Goal: Find specific page/section: Find specific page/section

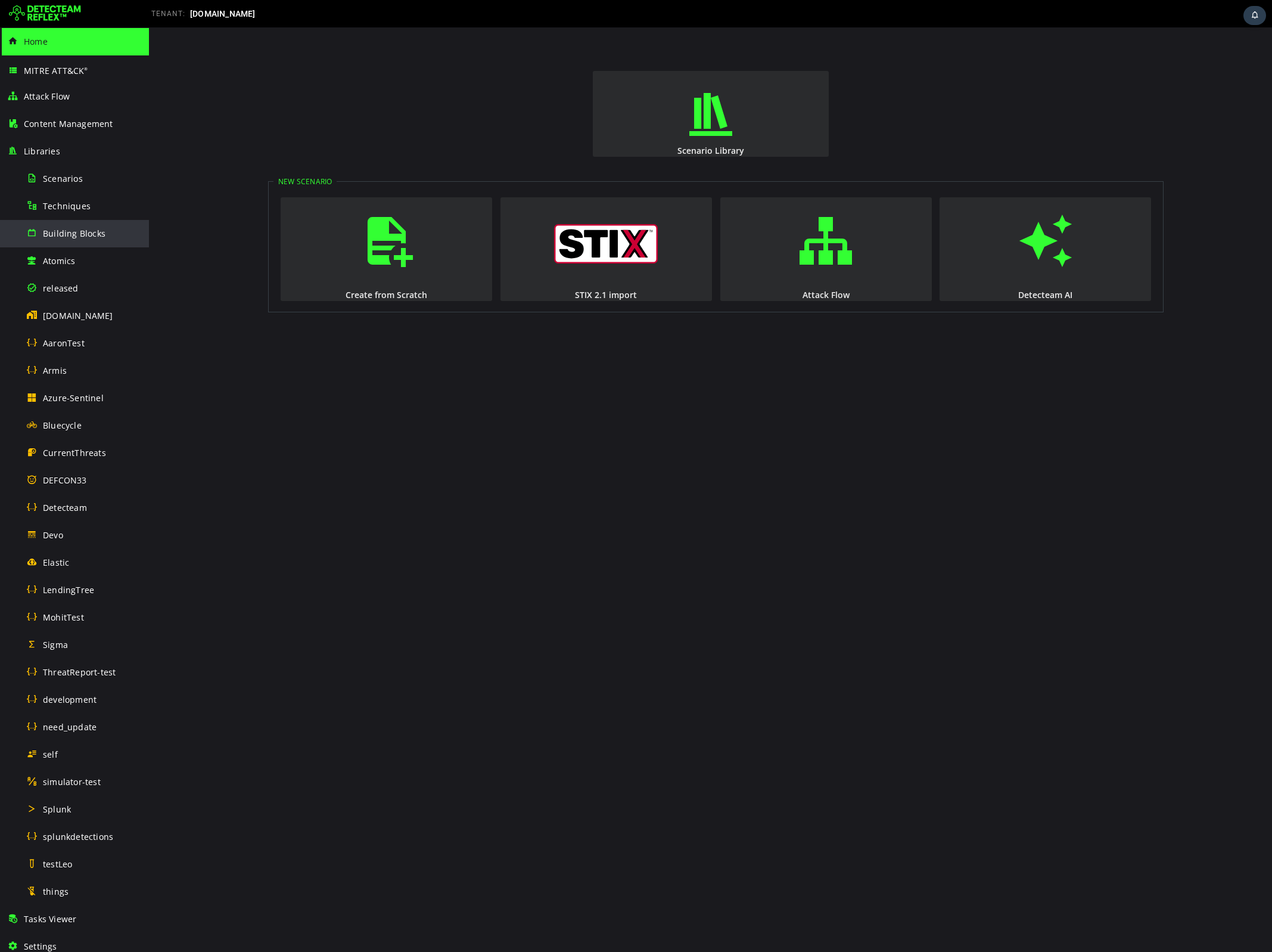
click at [76, 226] on div "Building Blocks" at bounding box center [84, 233] width 115 height 27
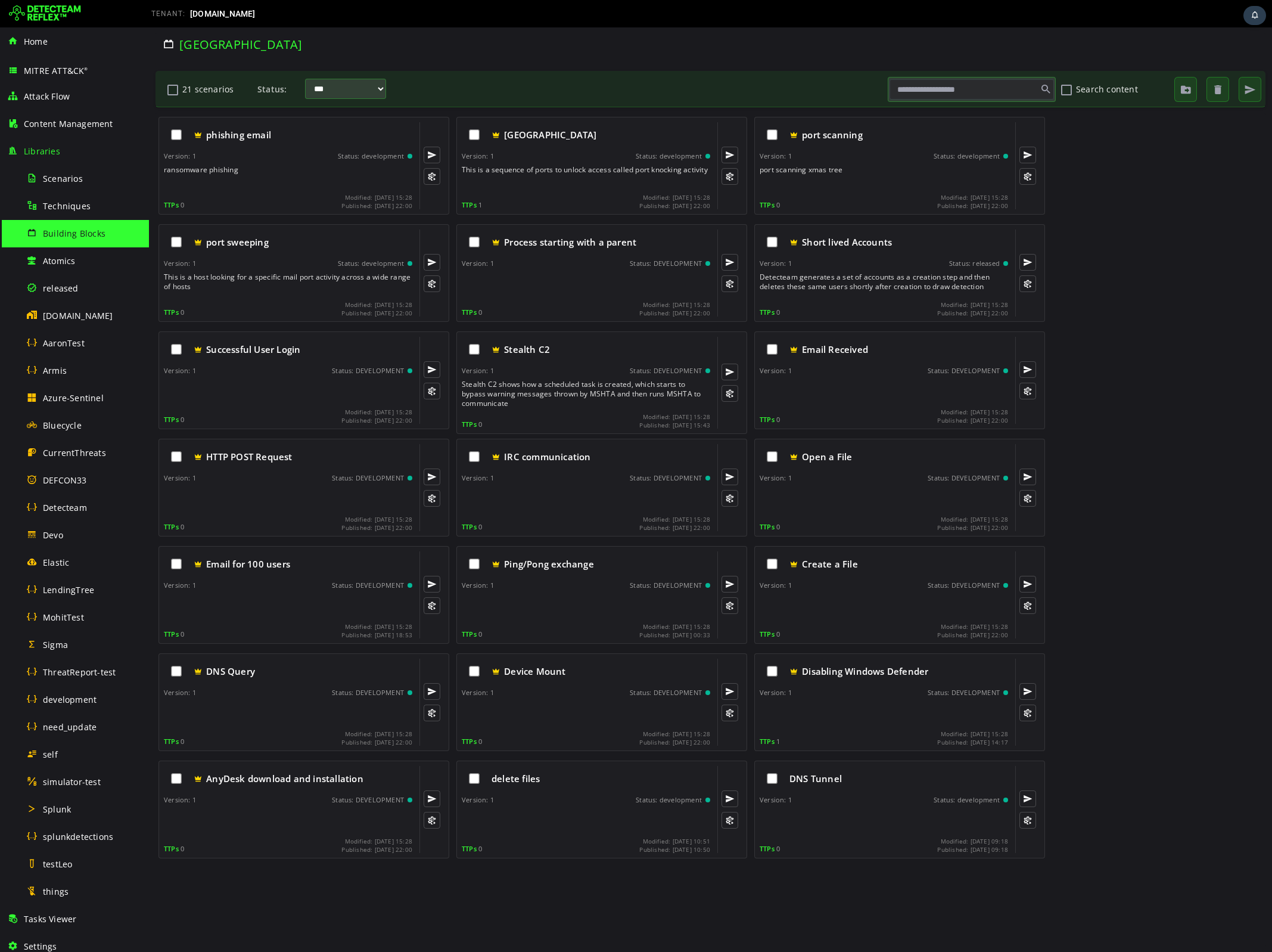
click at [170, 90] on button "21 scenarios" at bounding box center [172, 89] width 14 height 20
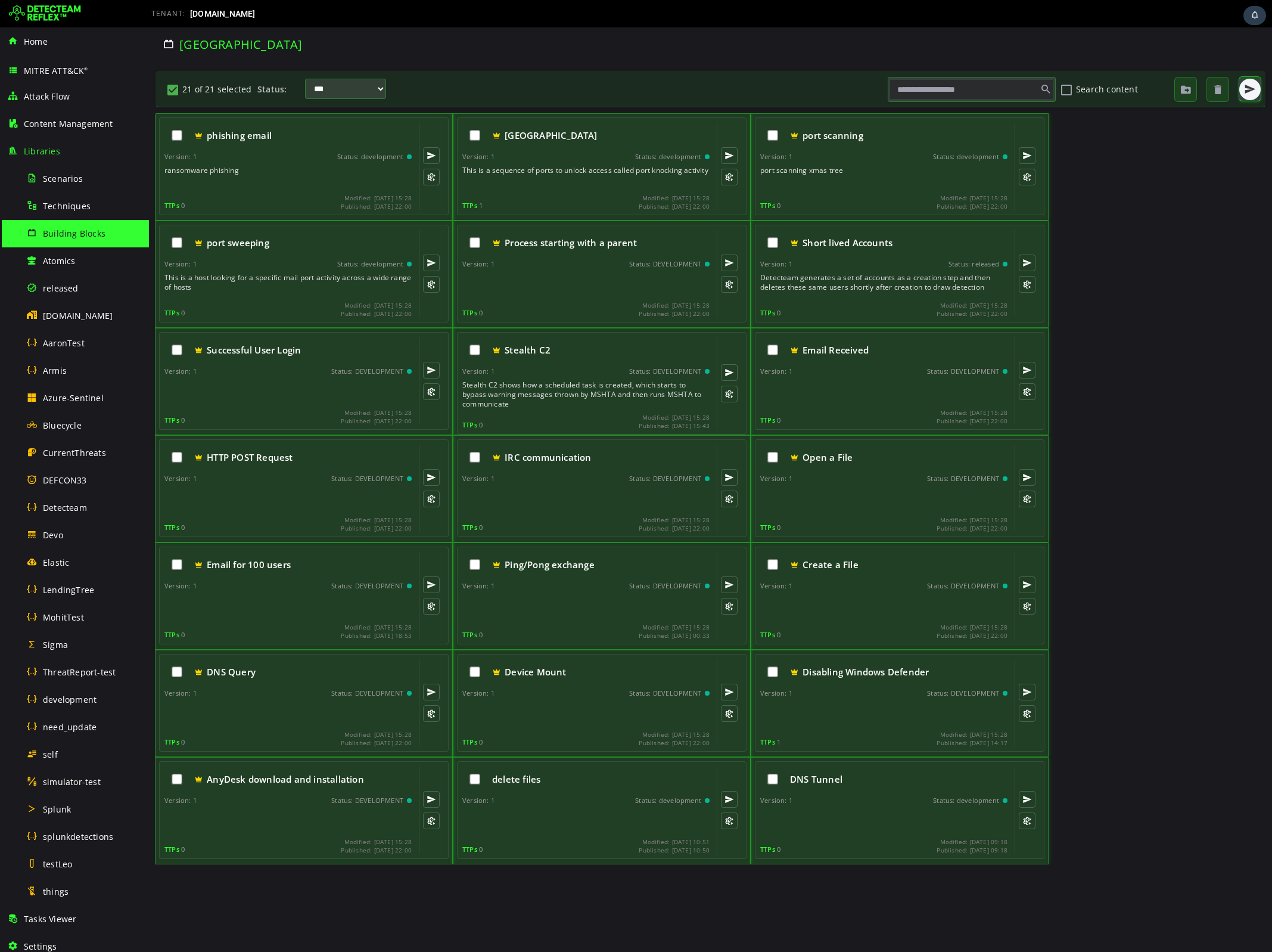
click at [1244, 91] on button "button" at bounding box center [1250, 89] width 21 height 21
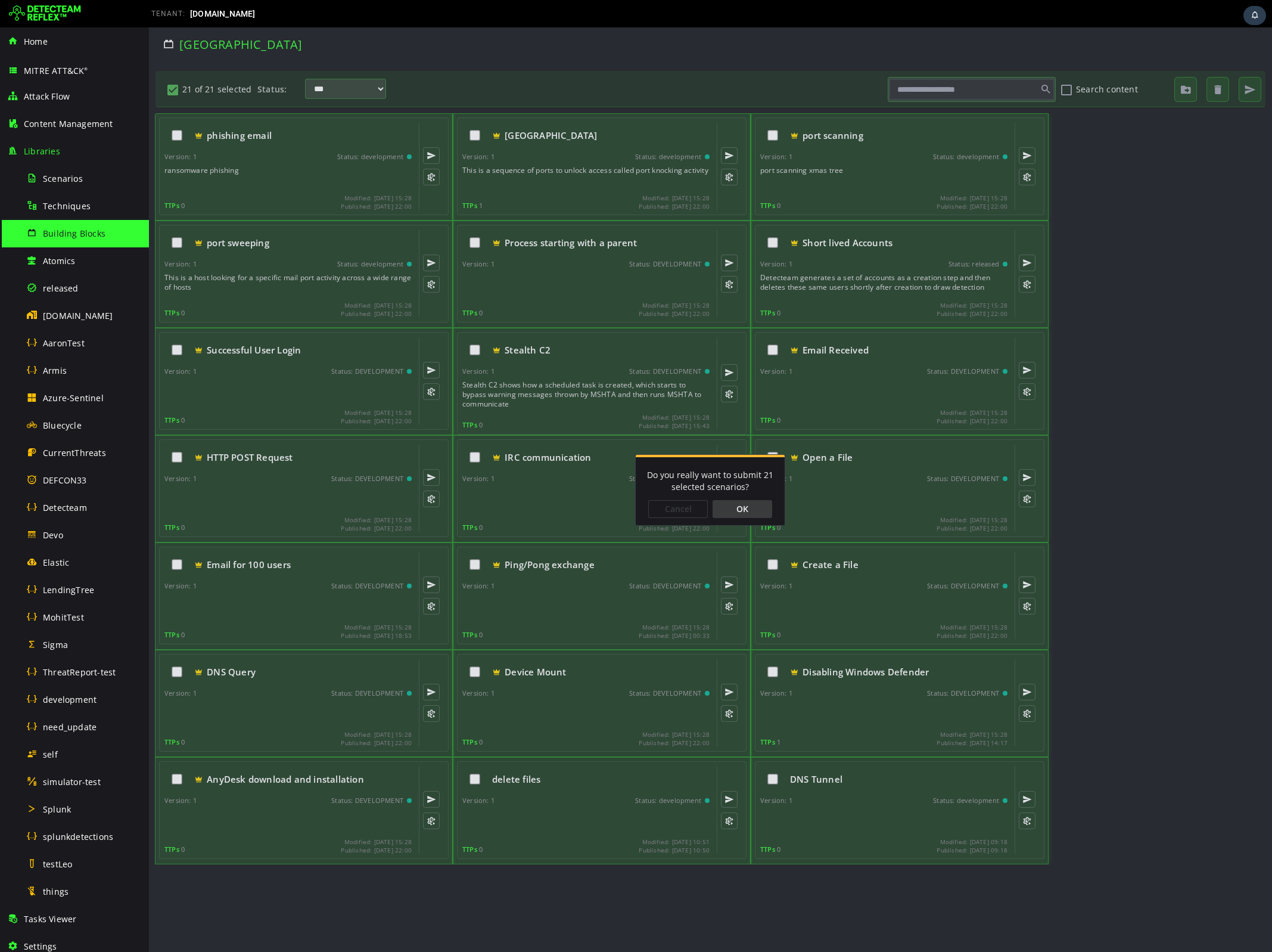
click at [730, 510] on div "OK" at bounding box center [742, 509] width 60 height 18
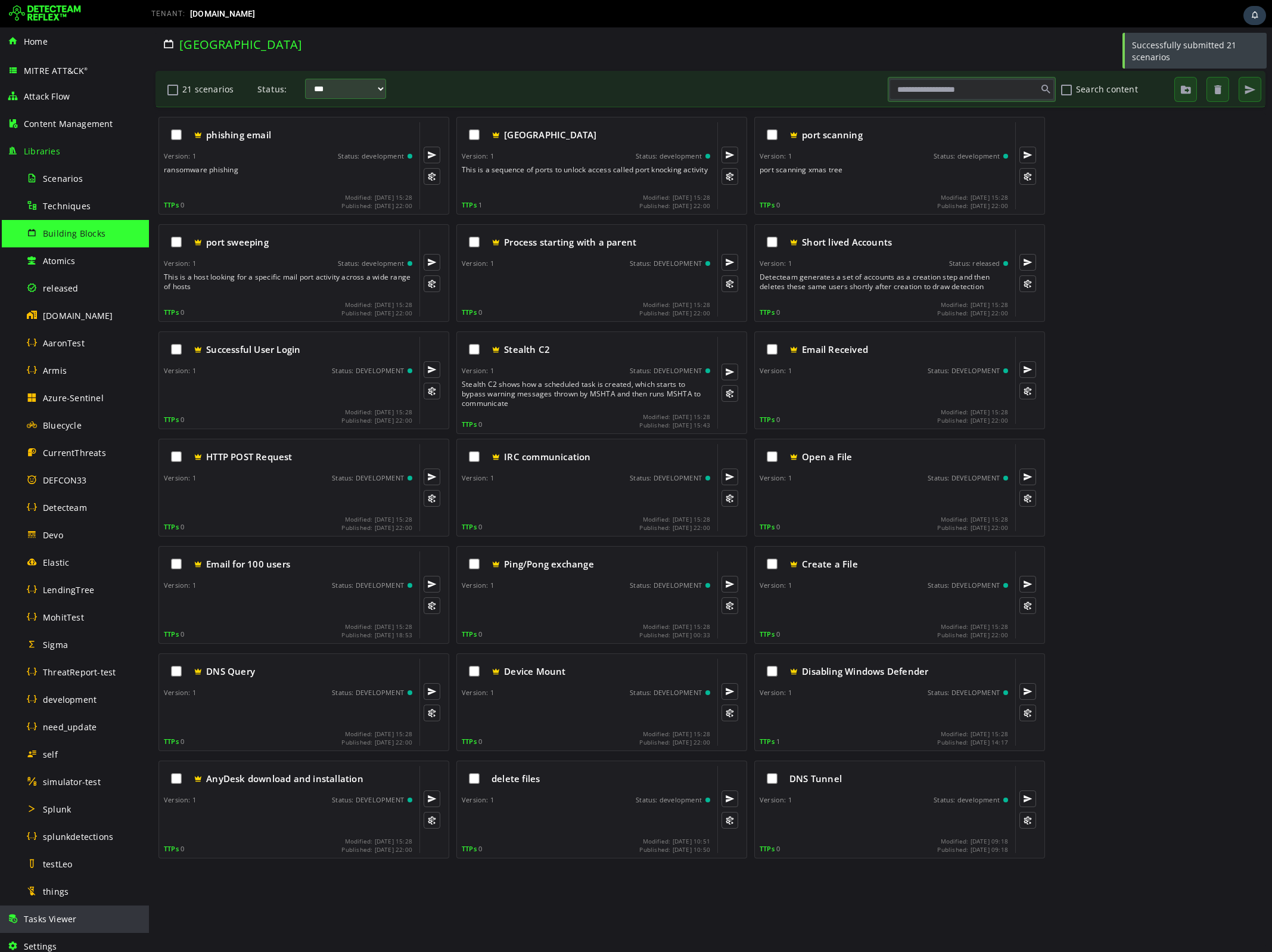
click at [47, 922] on span "Tasks Viewer" at bounding box center [50, 918] width 52 height 11
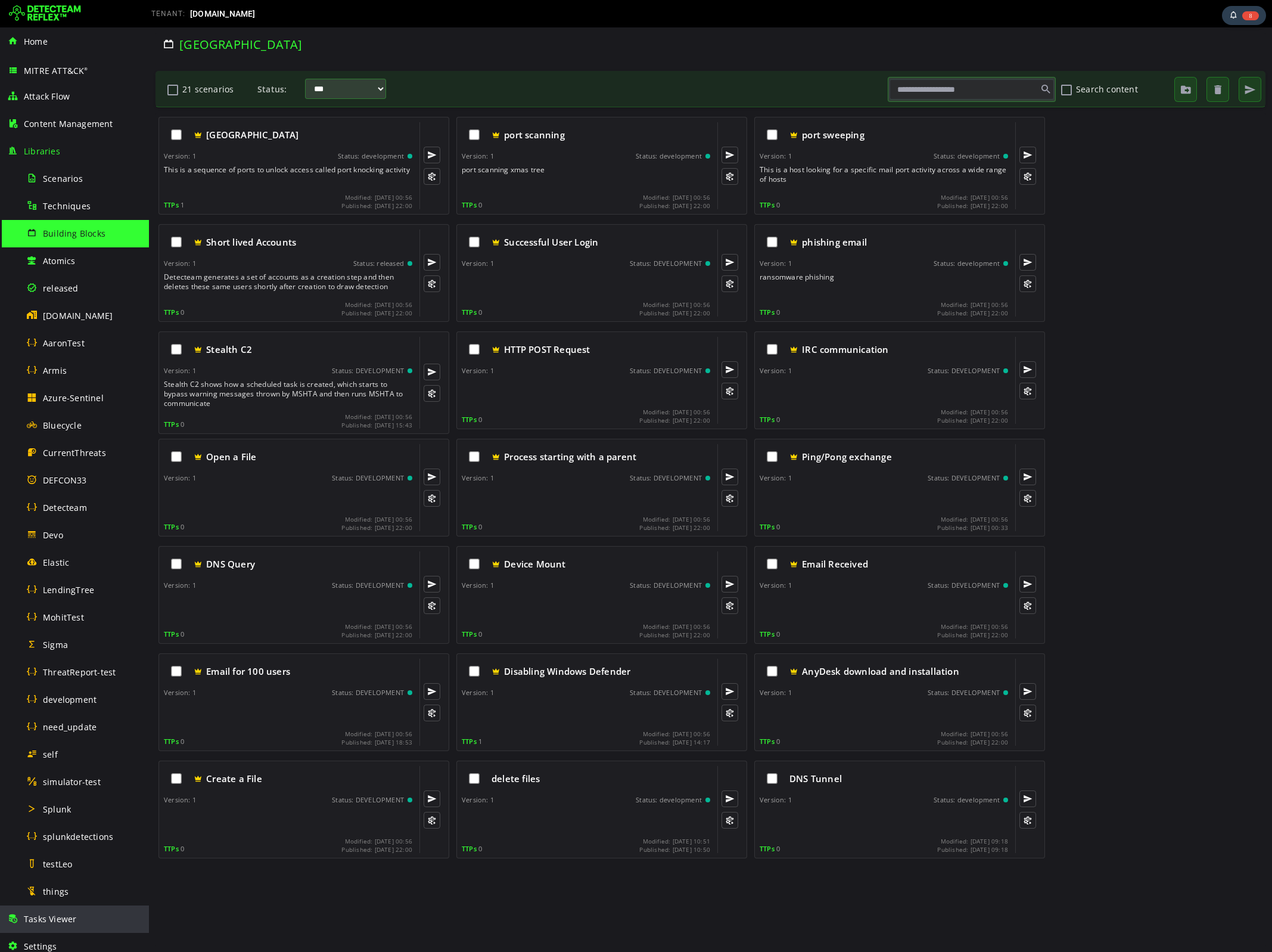
click at [46, 919] on span "Tasks Viewer" at bounding box center [50, 918] width 52 height 11
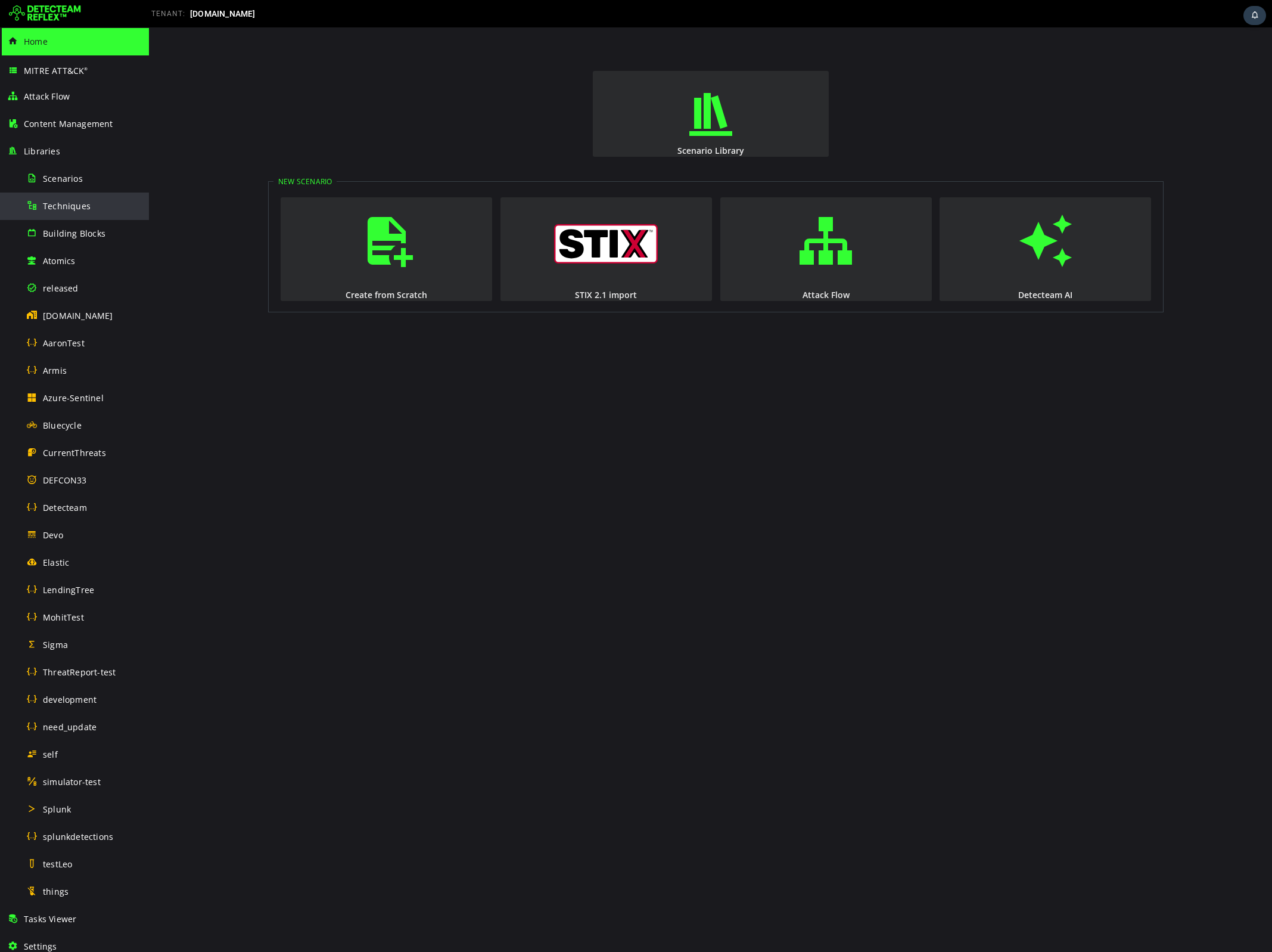
click at [58, 219] on div "Techniques" at bounding box center [84, 205] width 115 height 27
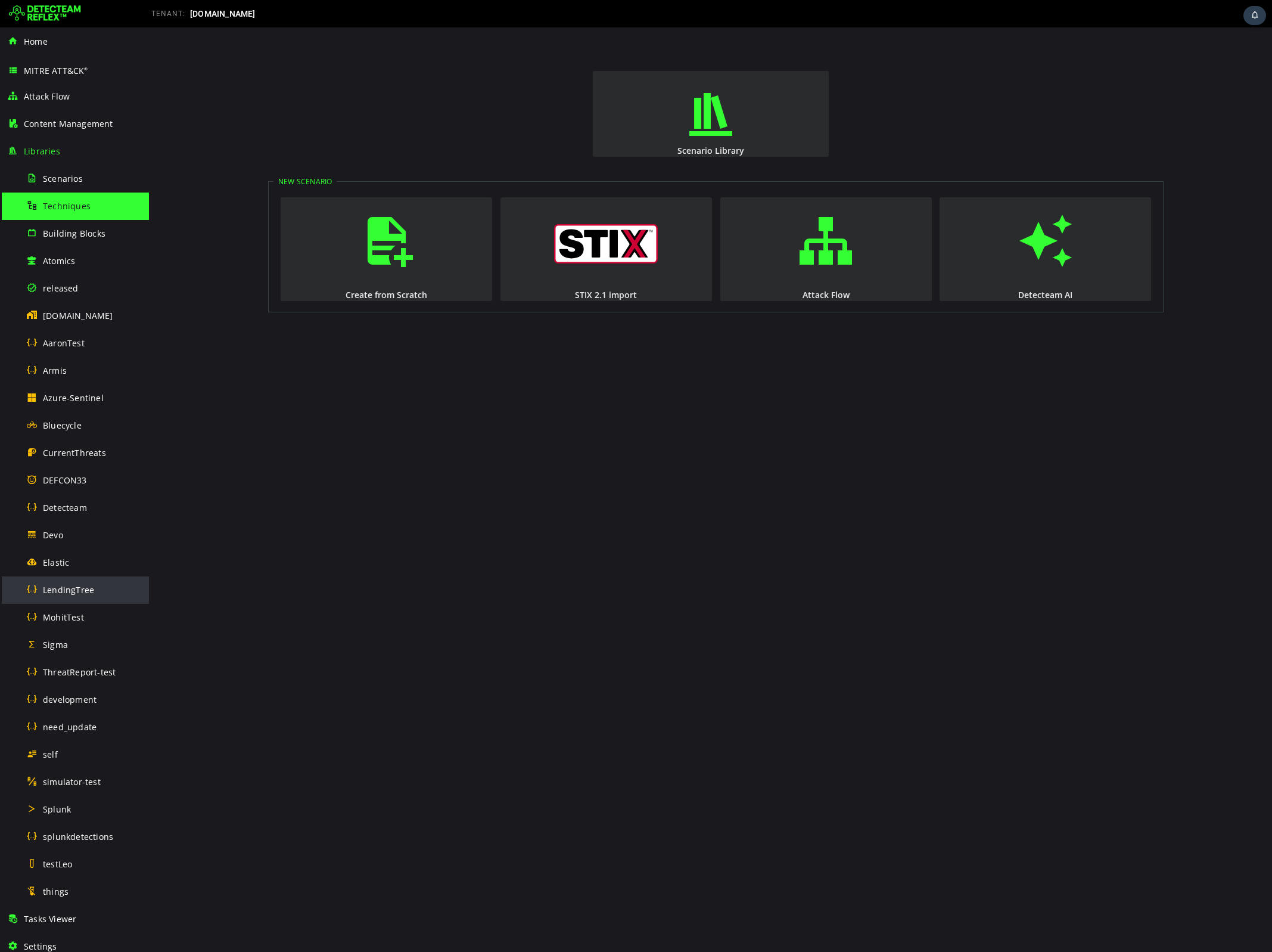
scroll to position [200, 0]
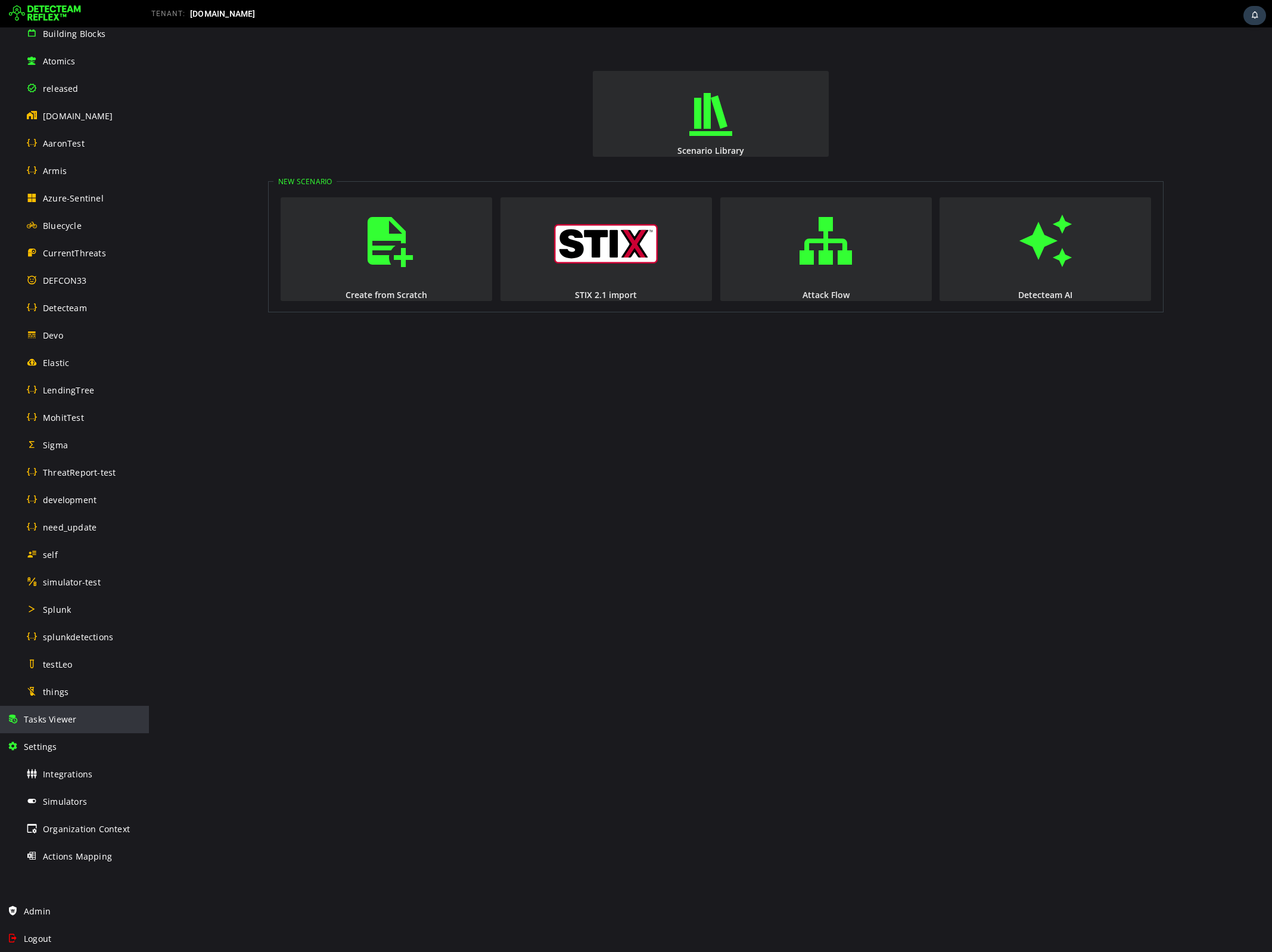
click at [66, 716] on span "Tasks Viewer" at bounding box center [50, 718] width 52 height 11
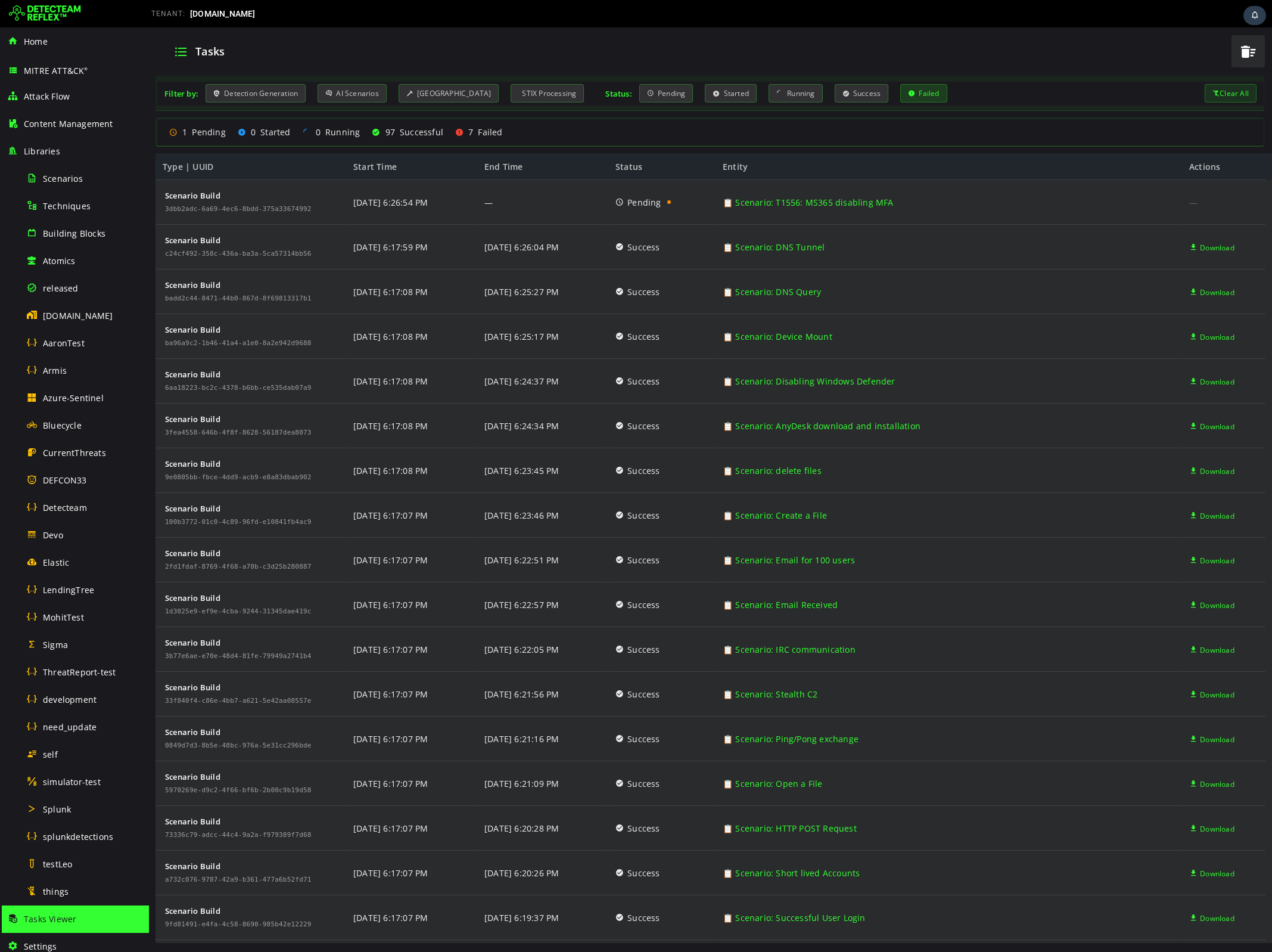
click at [908, 95] on icon at bounding box center [912, 93] width 7 height 10
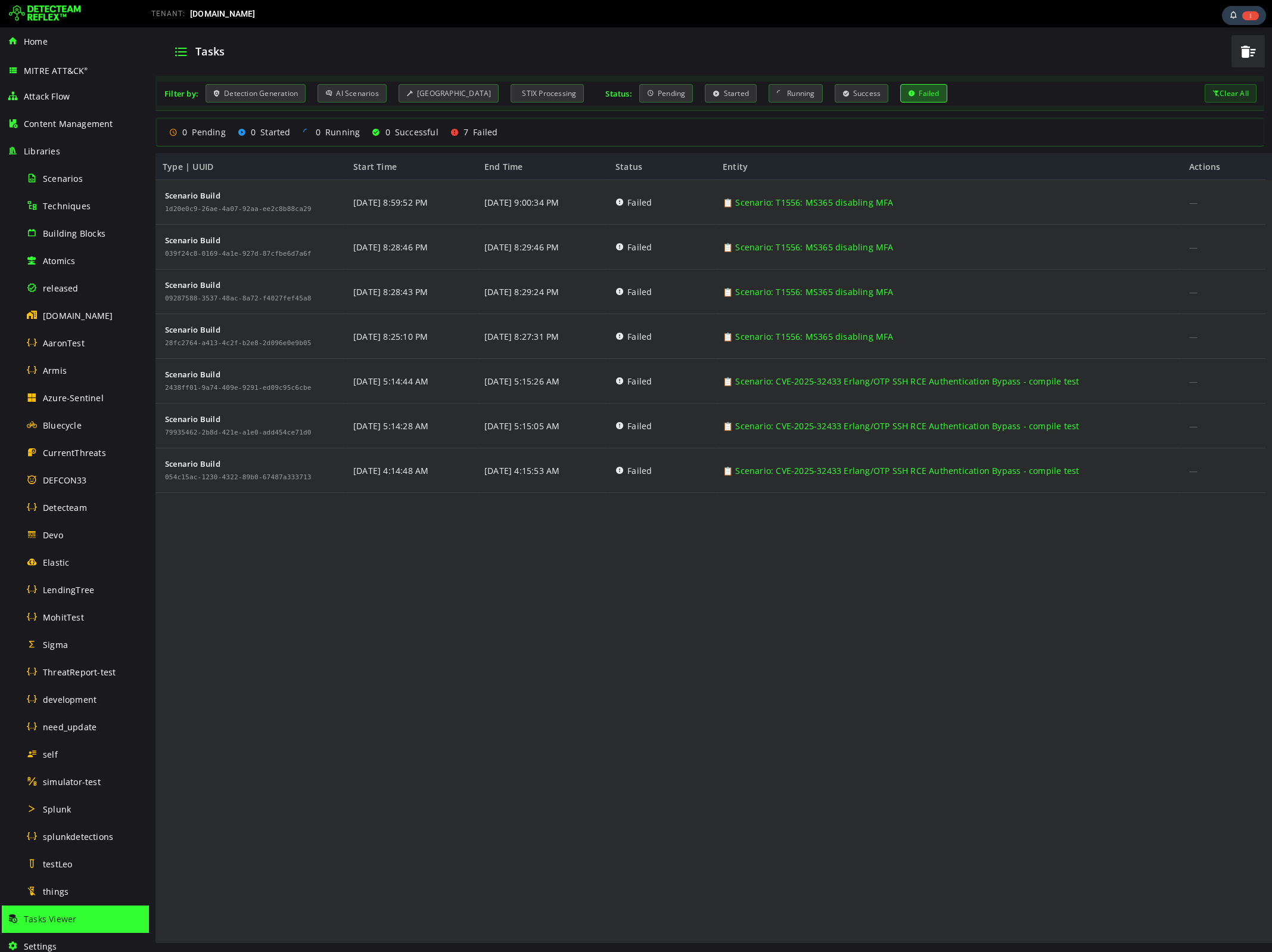
click at [874, 63] on div "Tasks" at bounding box center [693, 51] width 1062 height 31
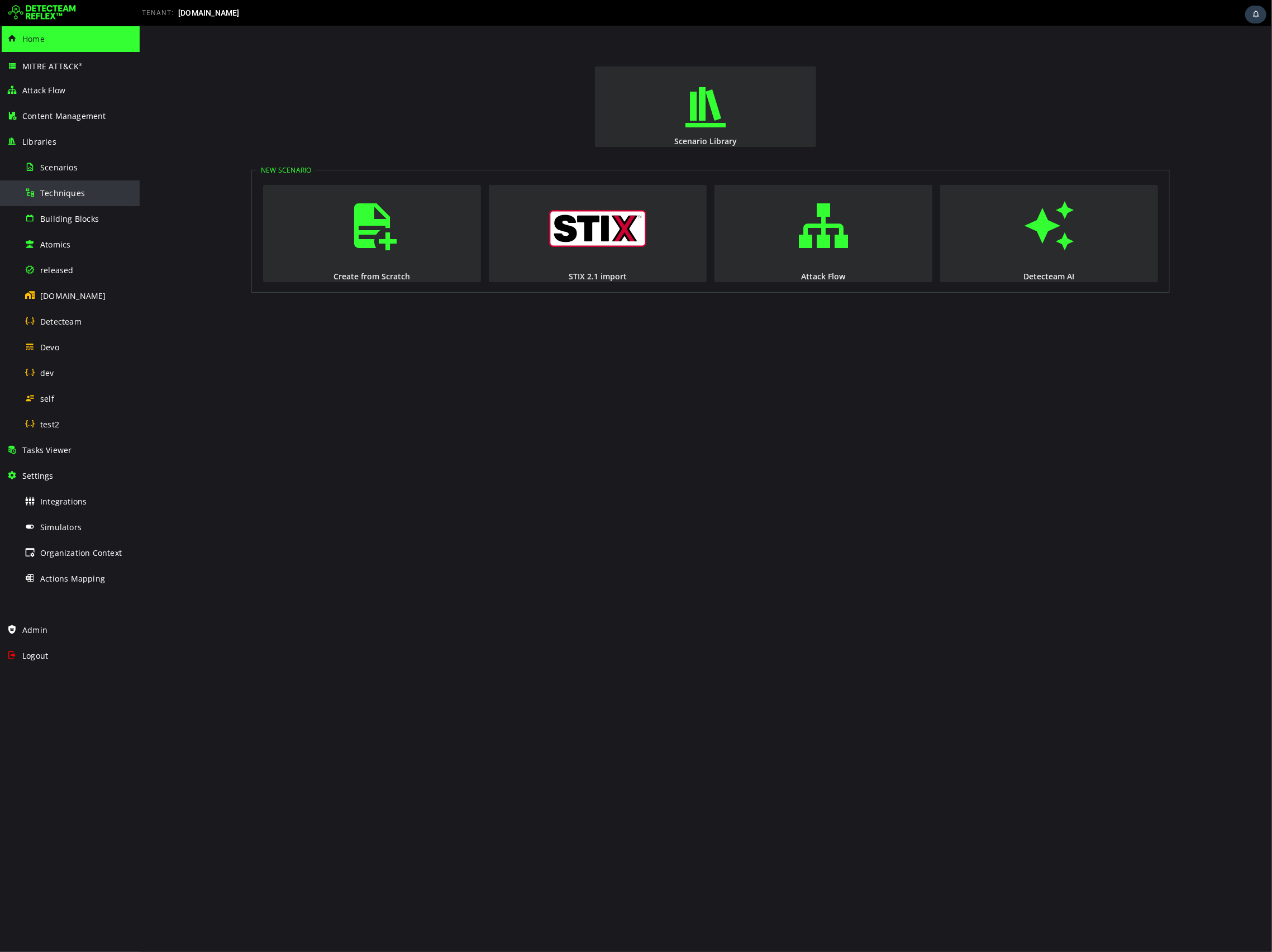
click at [60, 193] on span "Techniques" at bounding box center [62, 193] width 44 height 10
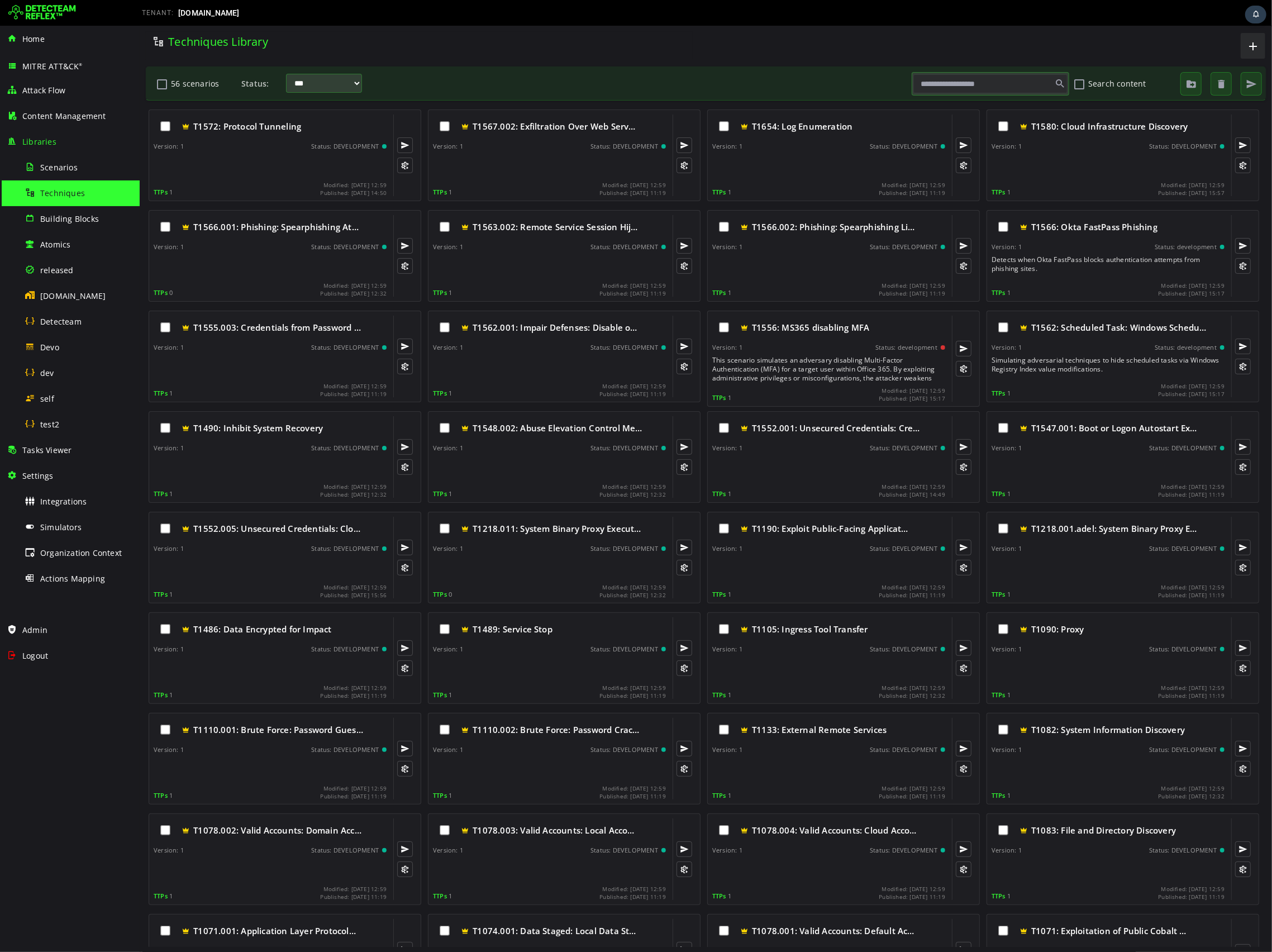
click at [947, 85] on input "text" at bounding box center [989, 83] width 154 height 19
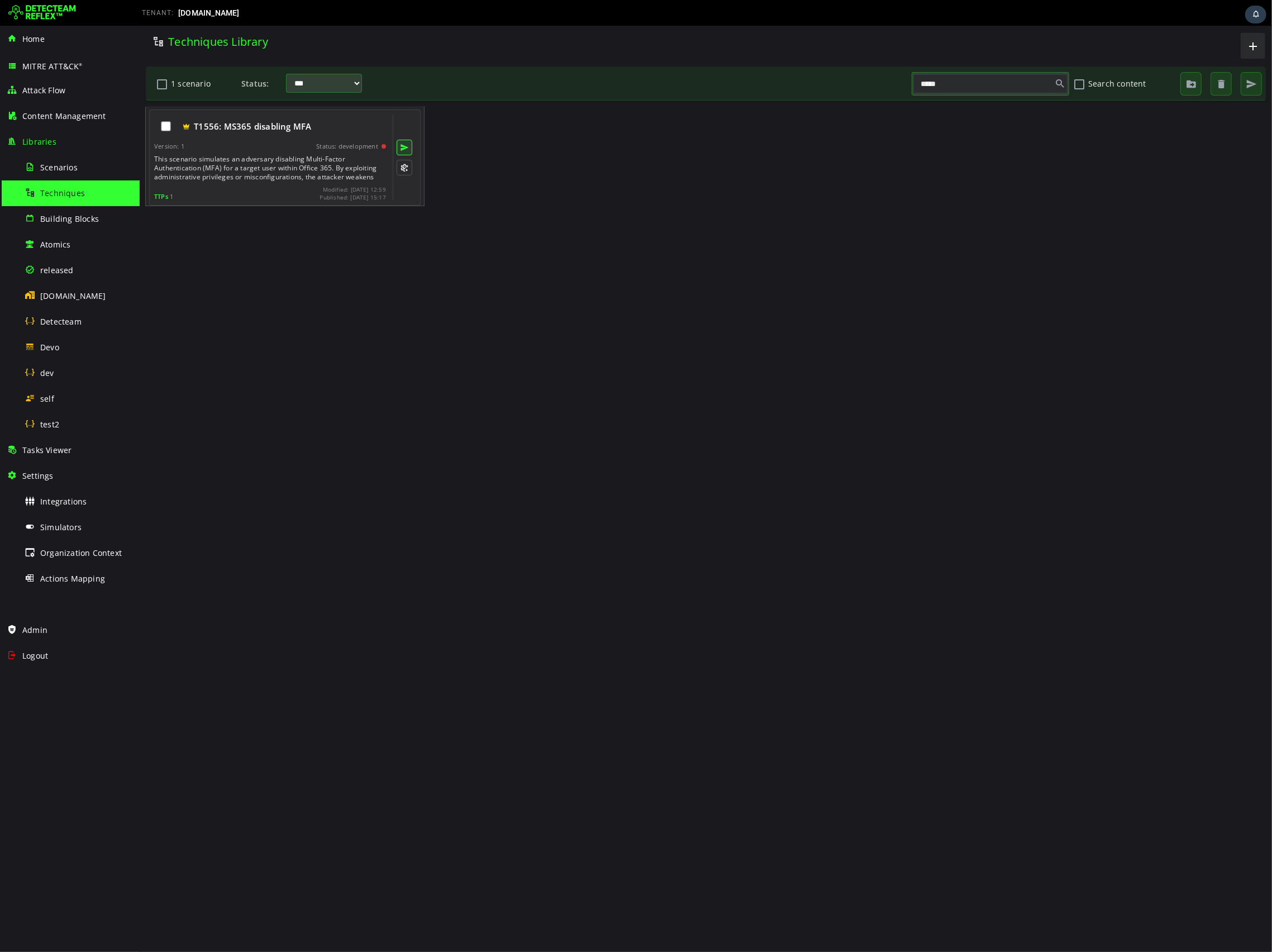
click at [402, 148] on button at bounding box center [404, 148] width 16 height 16
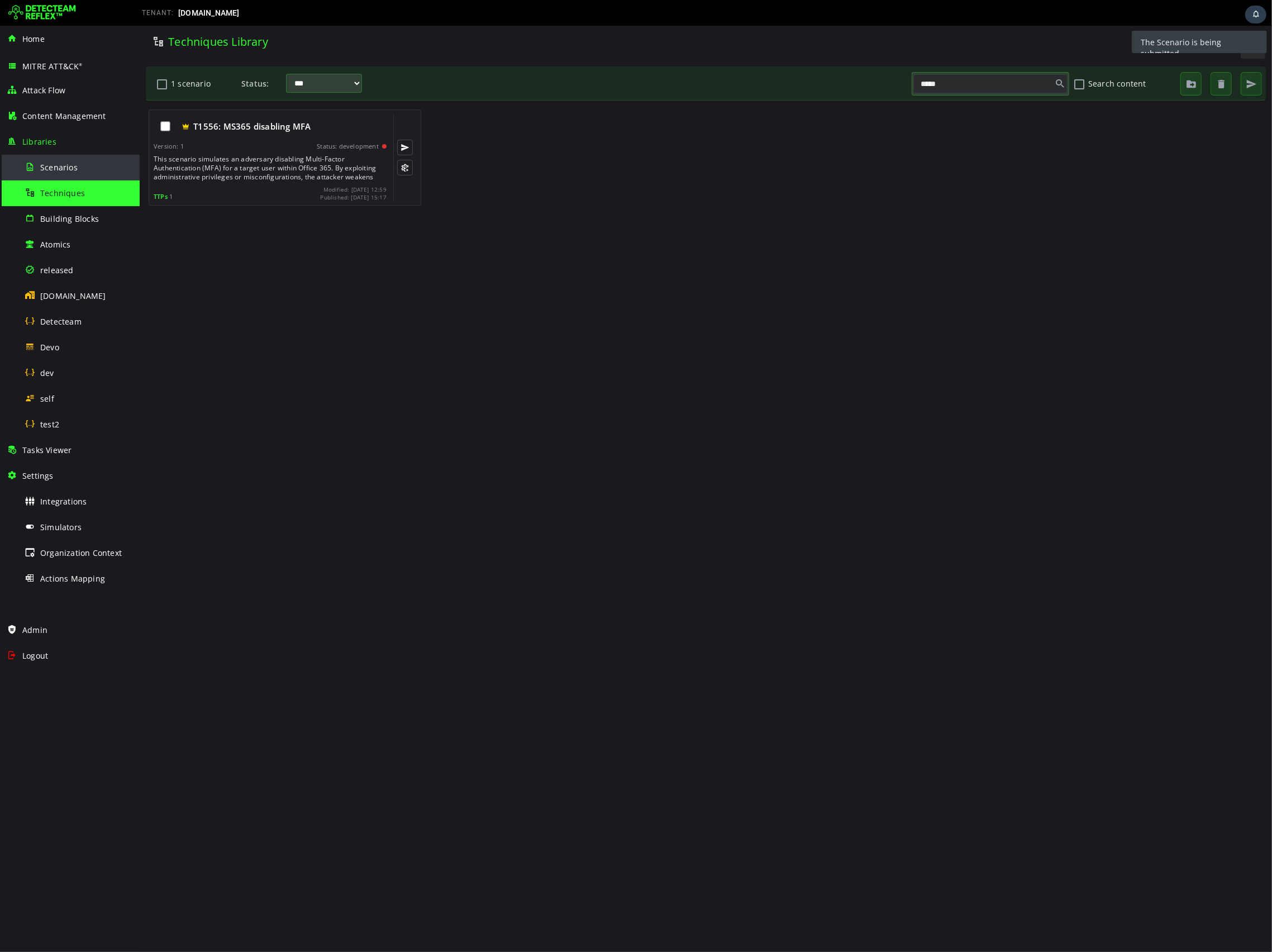
click at [80, 171] on div "Scenarios" at bounding box center [78, 167] width 108 height 25
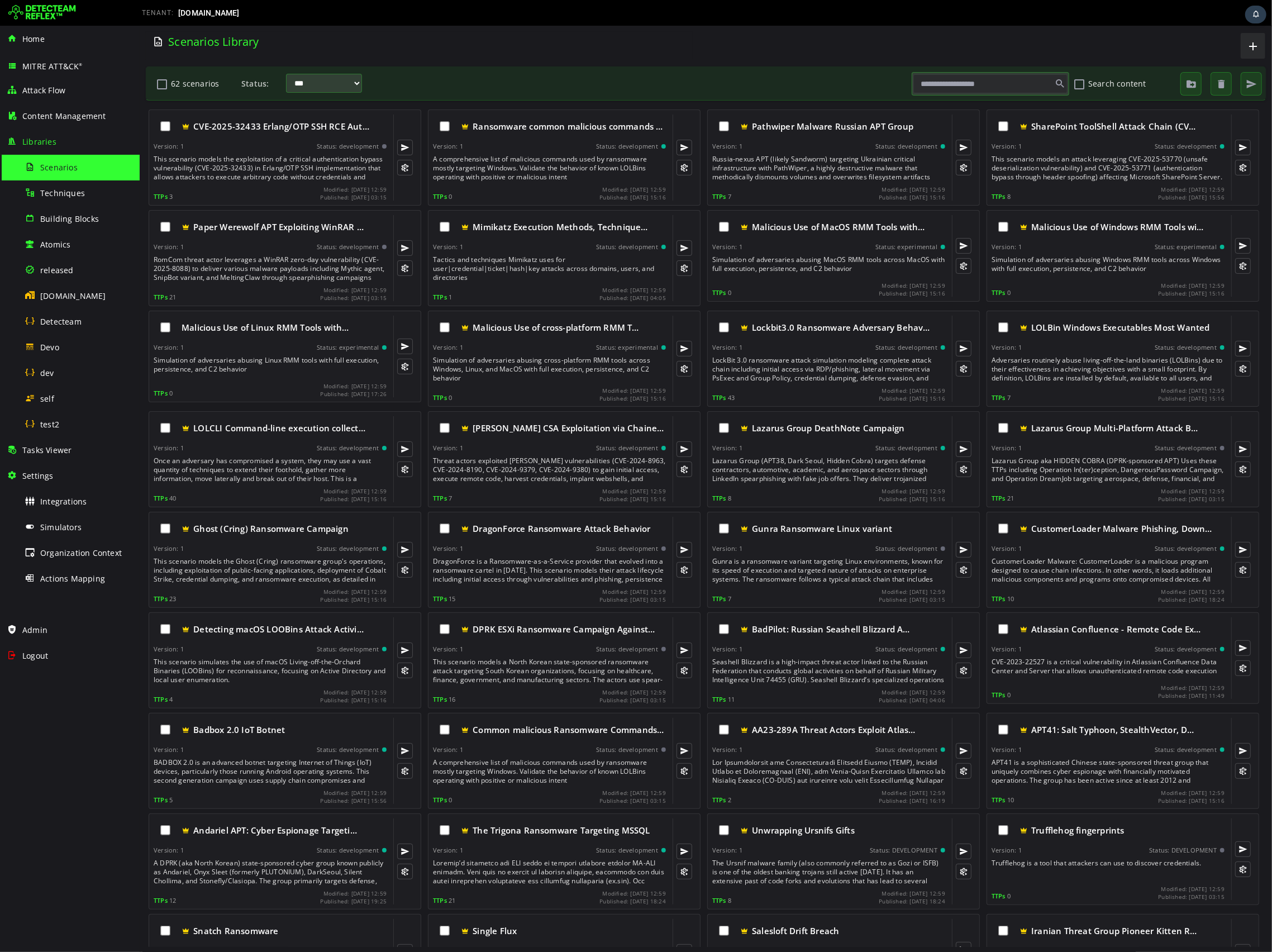
click at [993, 82] on input "text" at bounding box center [989, 83] width 154 height 19
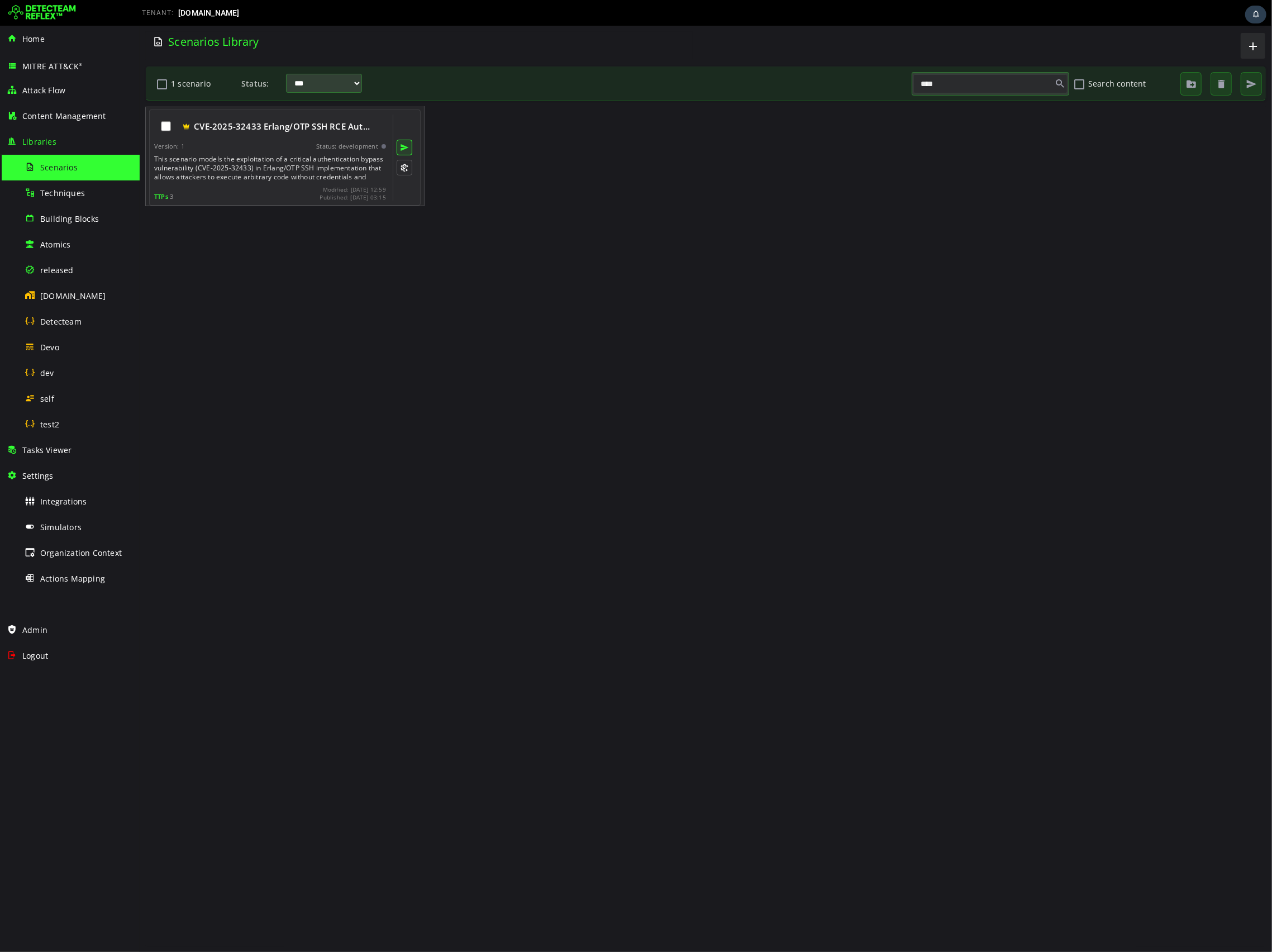
type input "****"
click at [401, 148] on button at bounding box center [404, 148] width 16 height 16
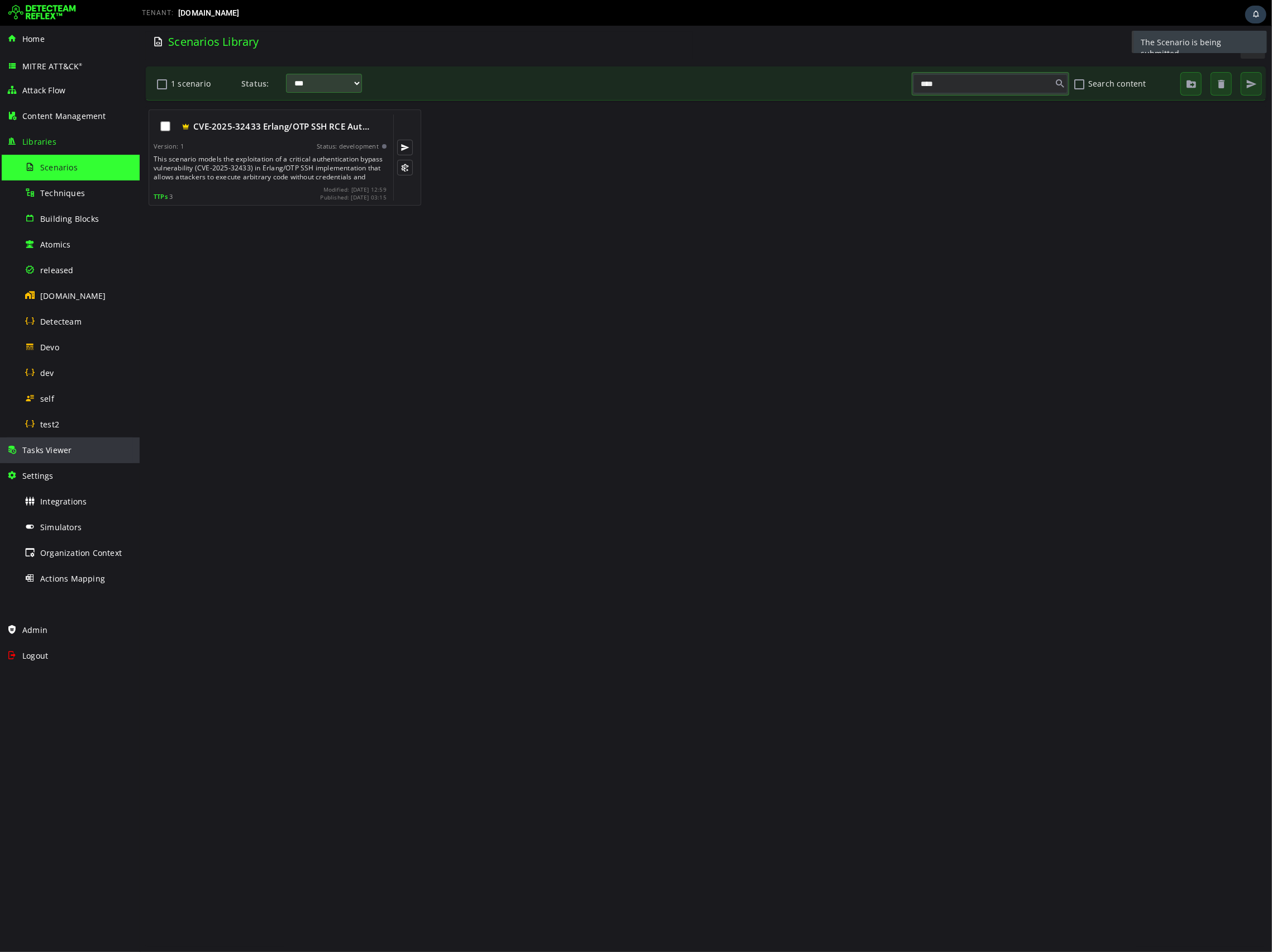
click at [60, 443] on div "Tasks Viewer" at bounding box center [70, 450] width 126 height 26
